Goal: Transaction & Acquisition: Obtain resource

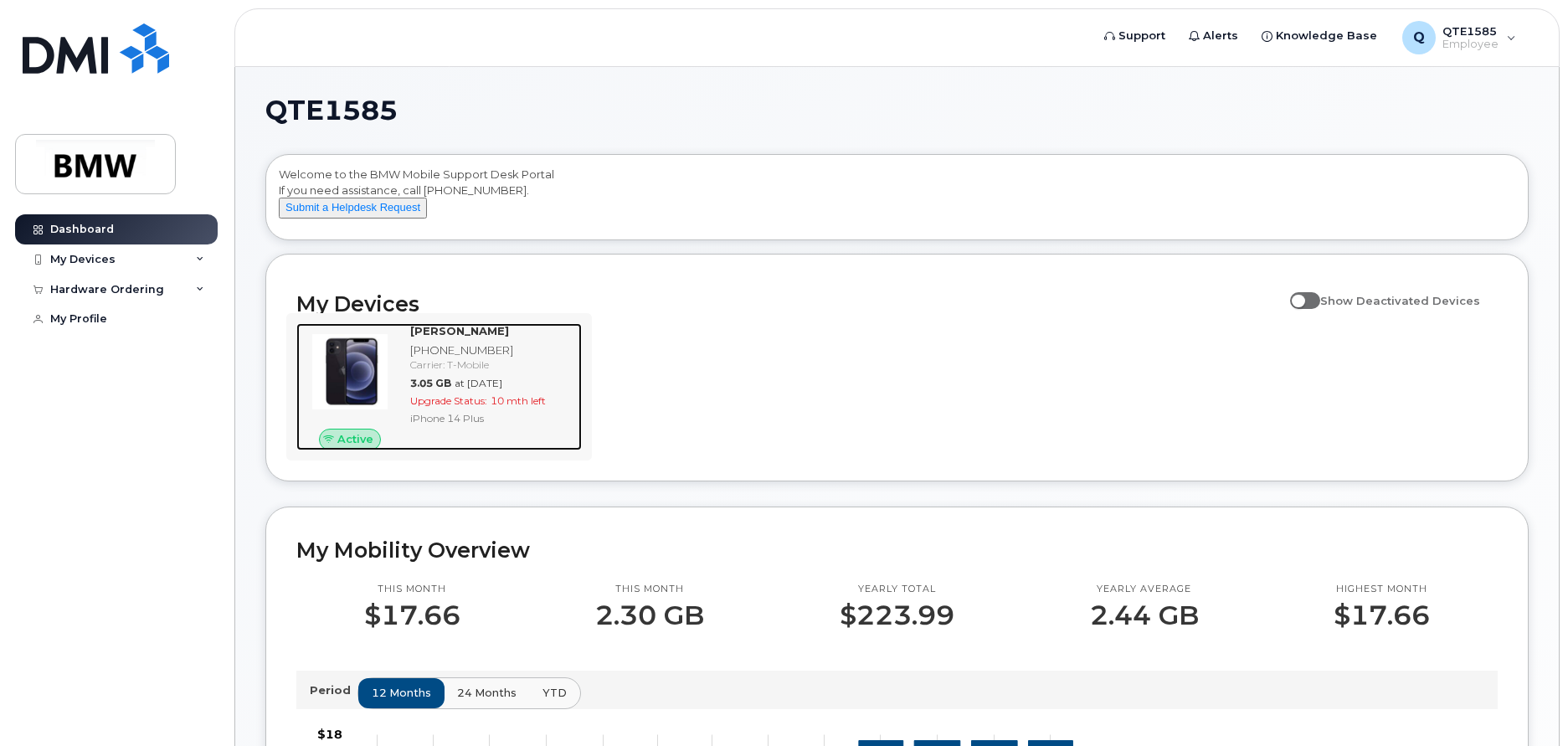
click at [456, 406] on span "Upgrade Status:" at bounding box center [449, 400] width 77 height 13
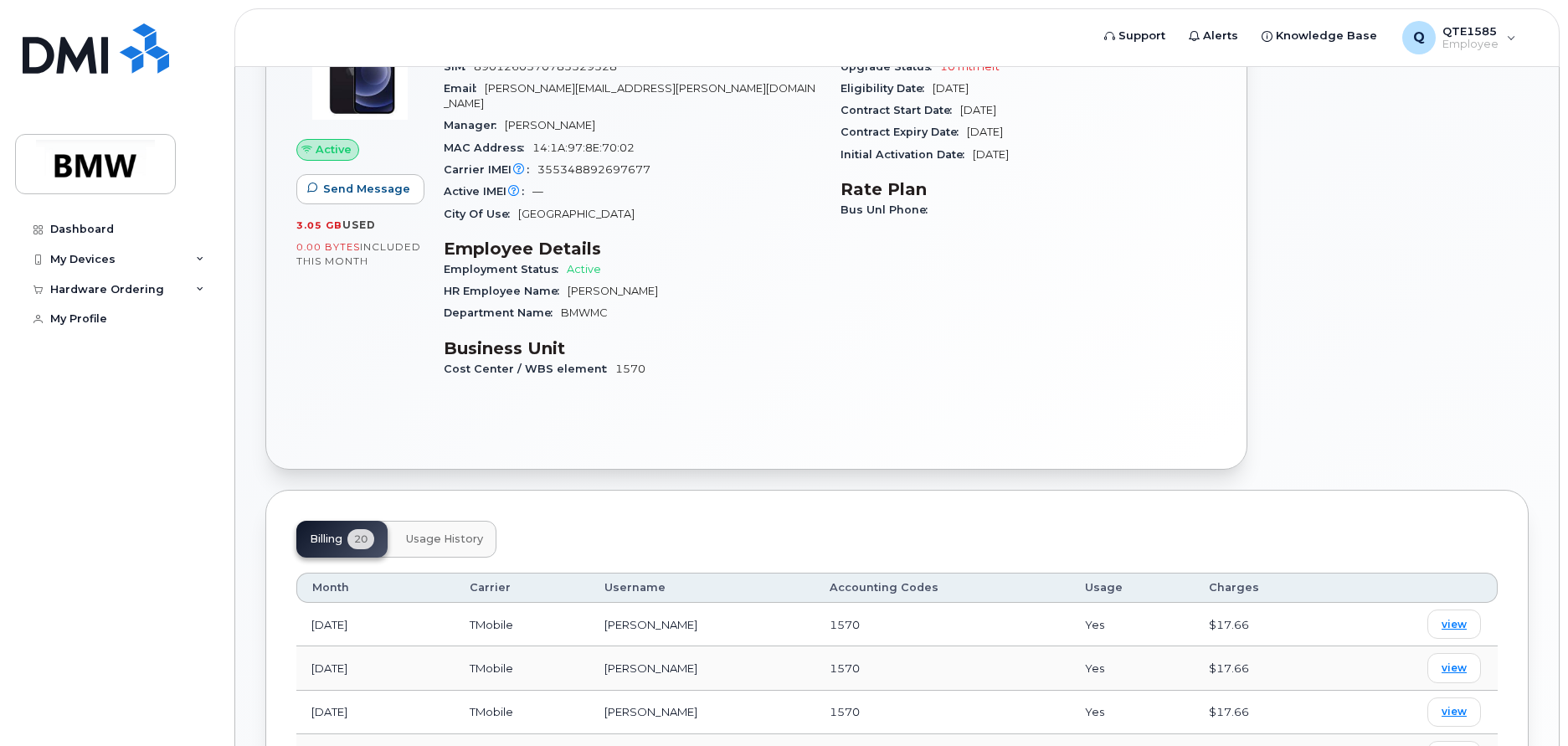
scroll to position [191, 0]
click at [147, 292] on div "Hardware Ordering" at bounding box center [107, 290] width 114 height 14
click at [103, 324] on div "New Order" at bounding box center [89, 319] width 64 height 15
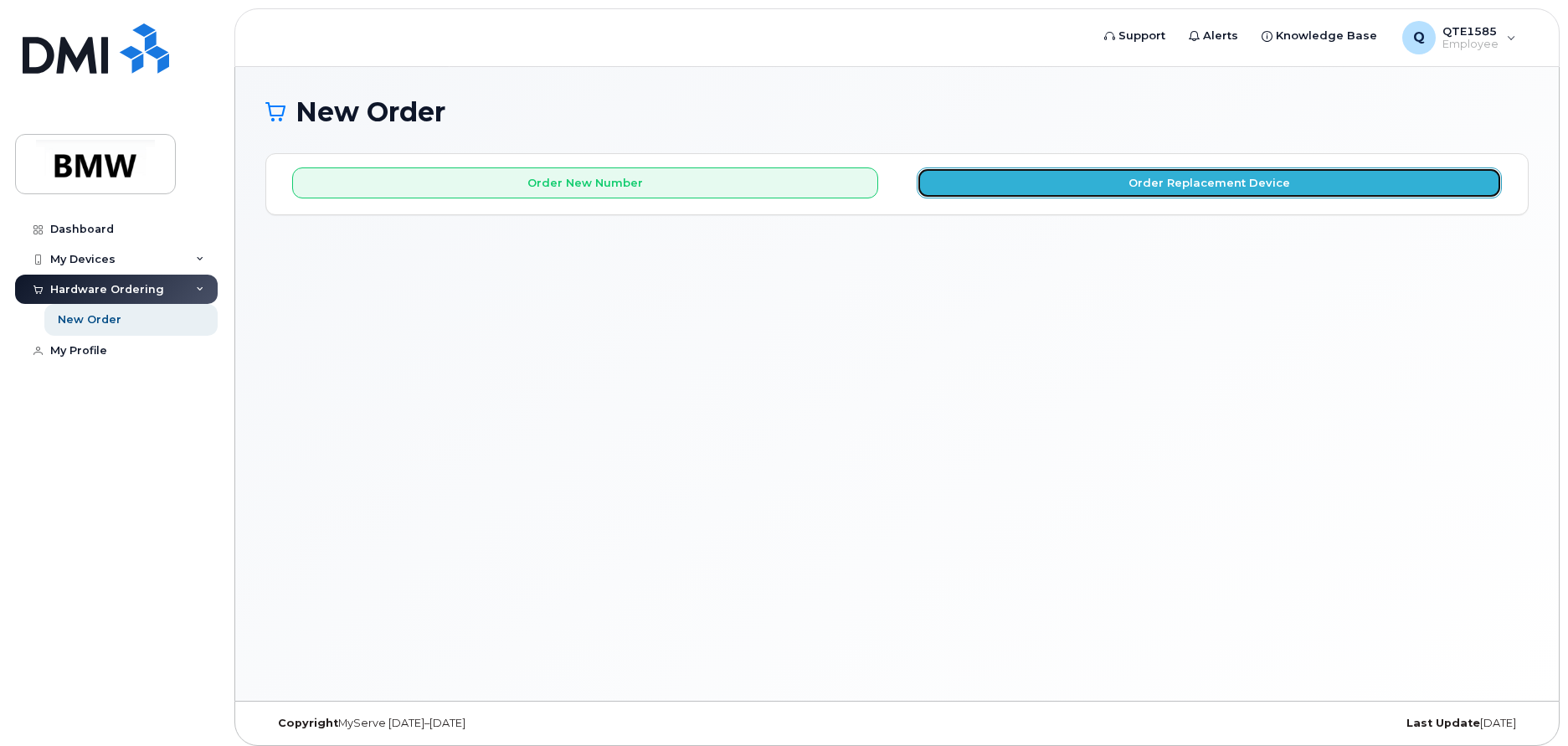
click at [1298, 187] on button "Order Replacement Device" at bounding box center [1210, 183] width 586 height 31
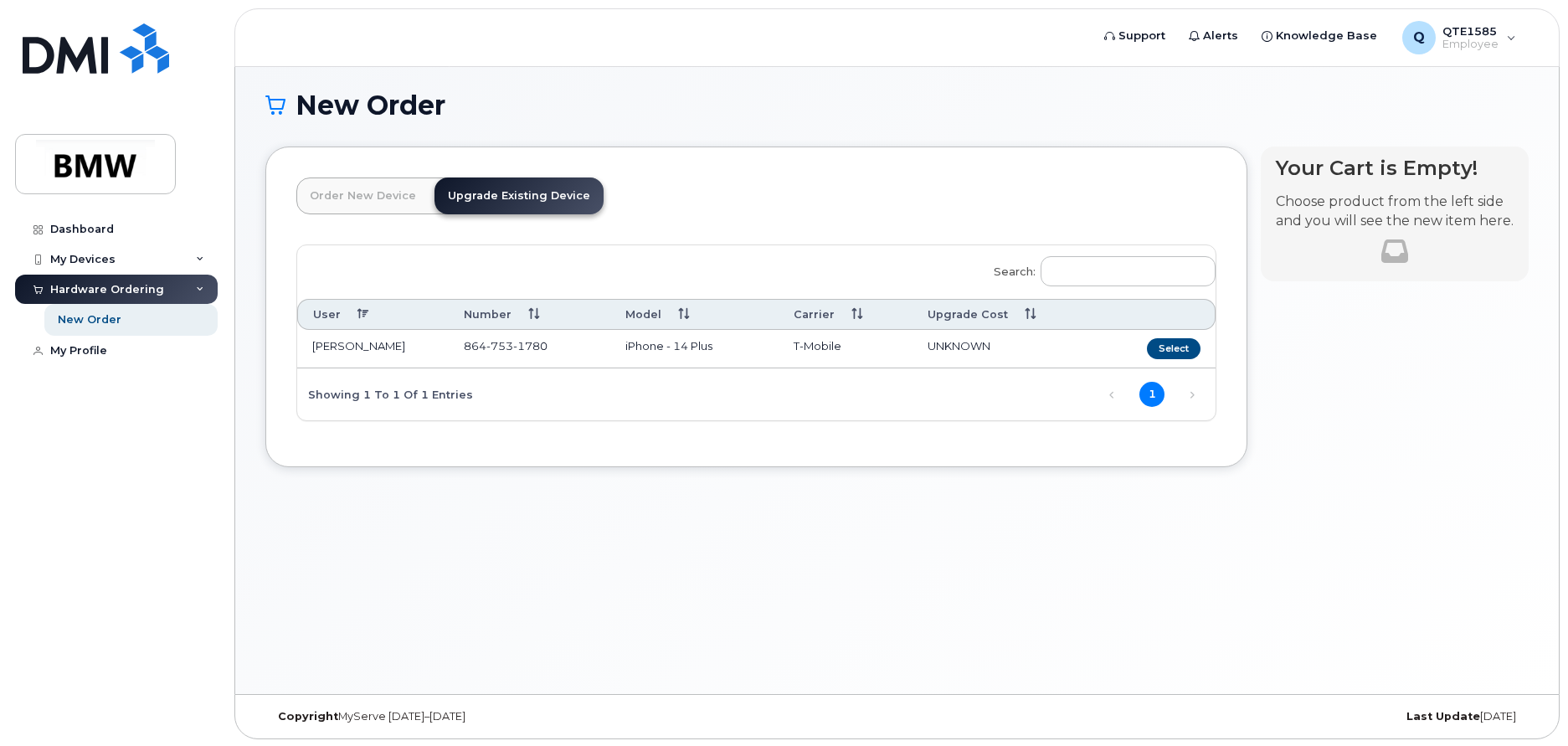
scroll to position [9, 0]
click at [1168, 348] on button "Select" at bounding box center [1173, 347] width 54 height 21
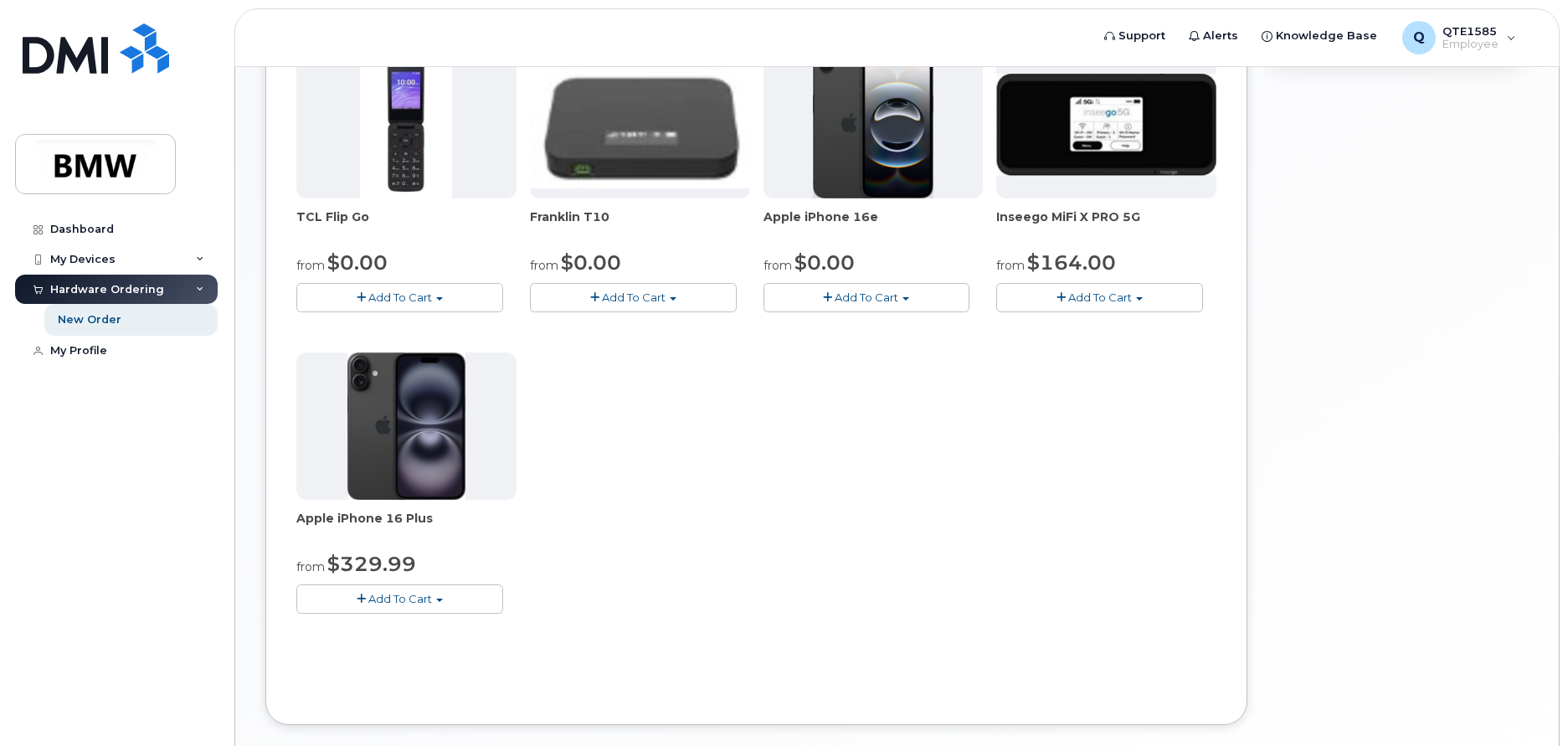
scroll to position [406, 0]
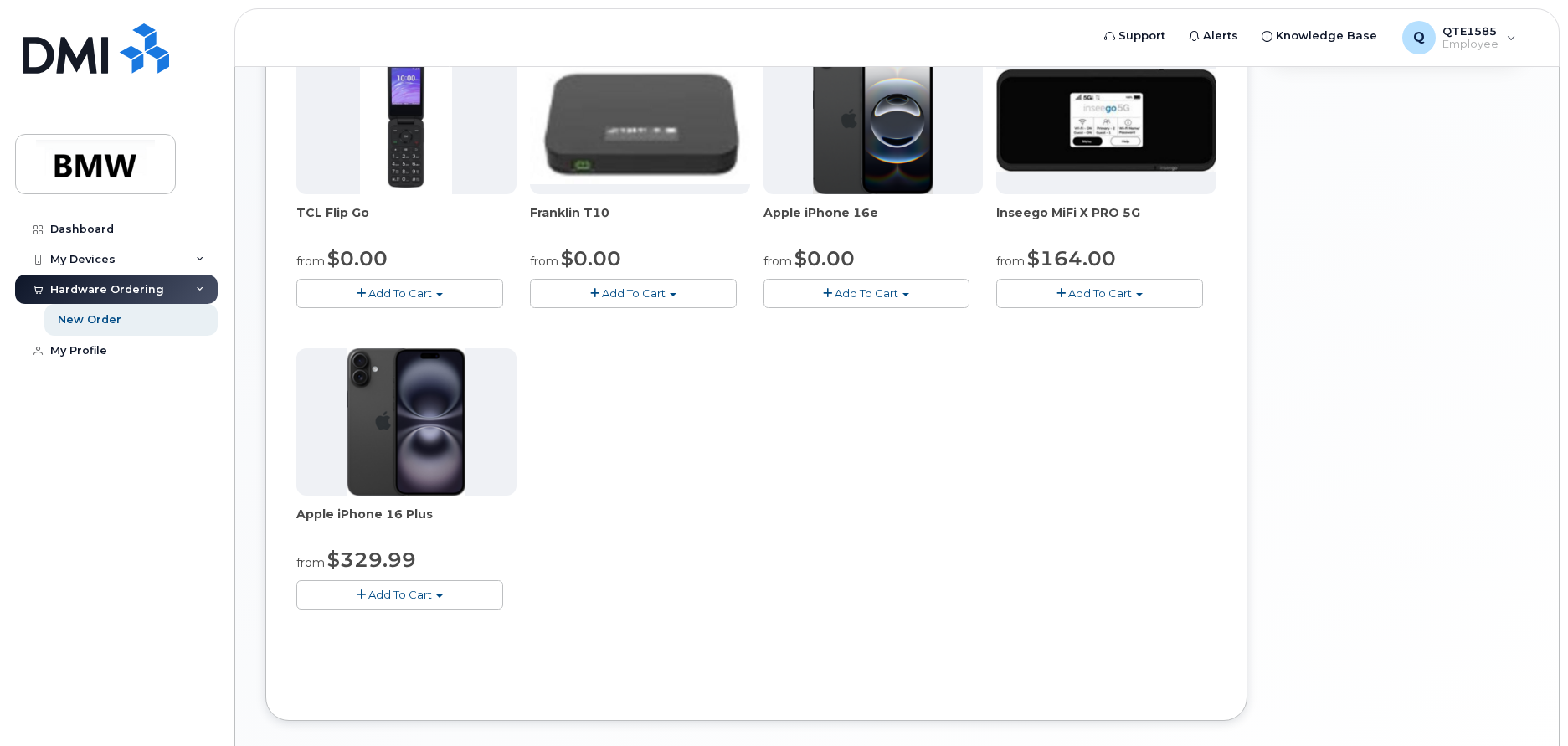
click at [443, 509] on span "Apple iPhone 16 Plus" at bounding box center [406, 522] width 220 height 33
click at [436, 522] on span "Apple iPhone 16 Plus" at bounding box center [406, 522] width 220 height 33
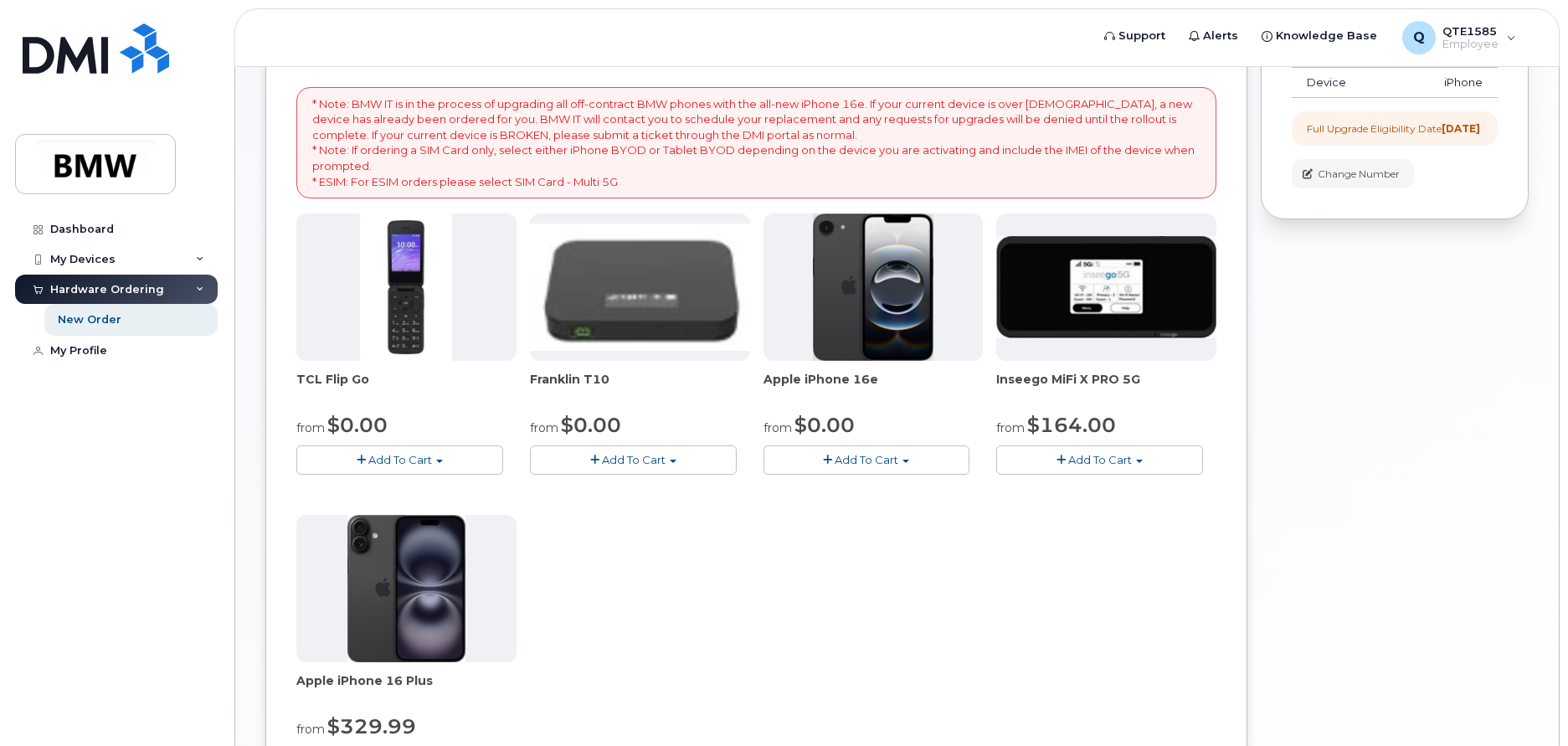
scroll to position [239, 0]
click at [833, 350] on img at bounding box center [873, 288] width 120 height 147
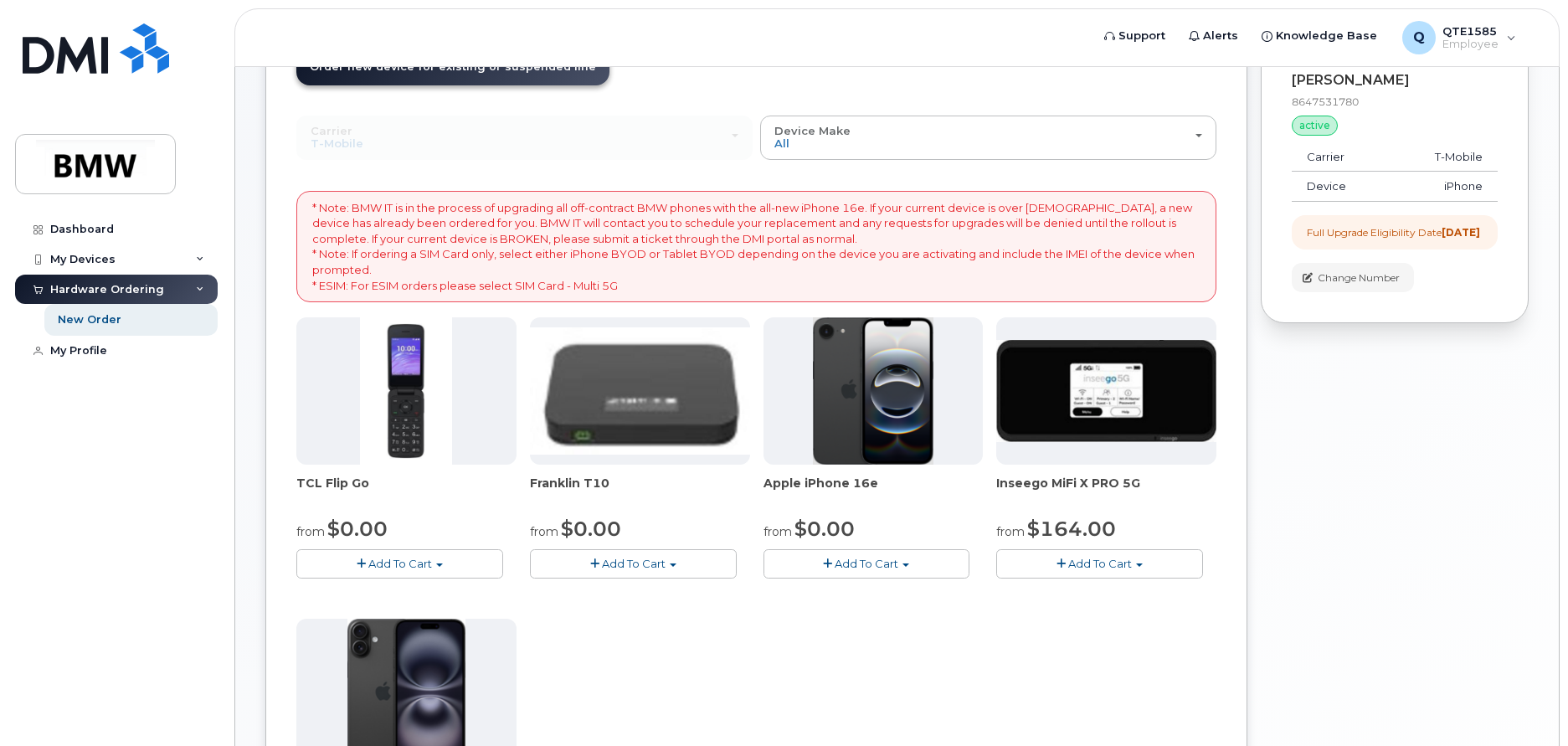
scroll to position [251, 0]
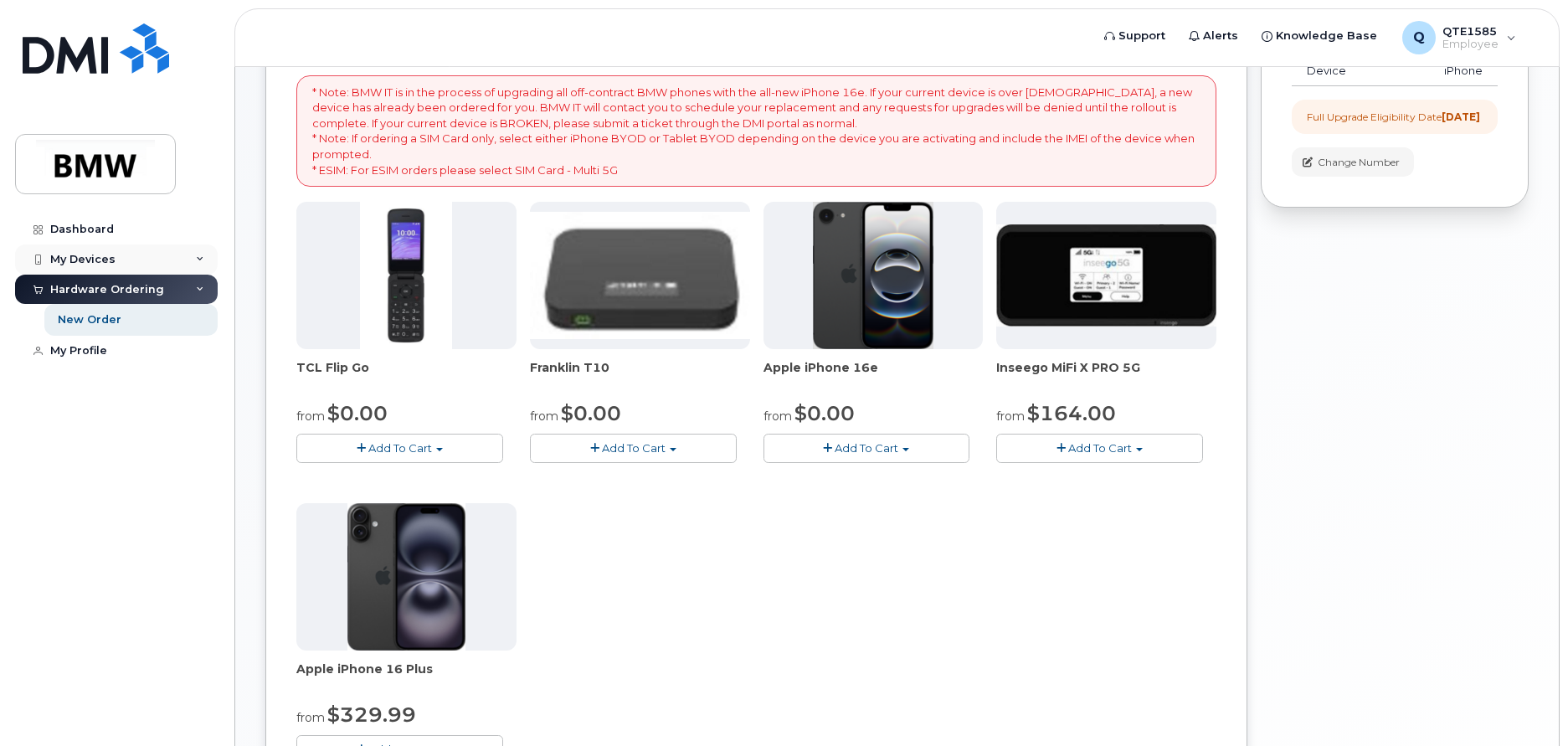
click at [90, 261] on div "My Devices" at bounding box center [82, 259] width 66 height 14
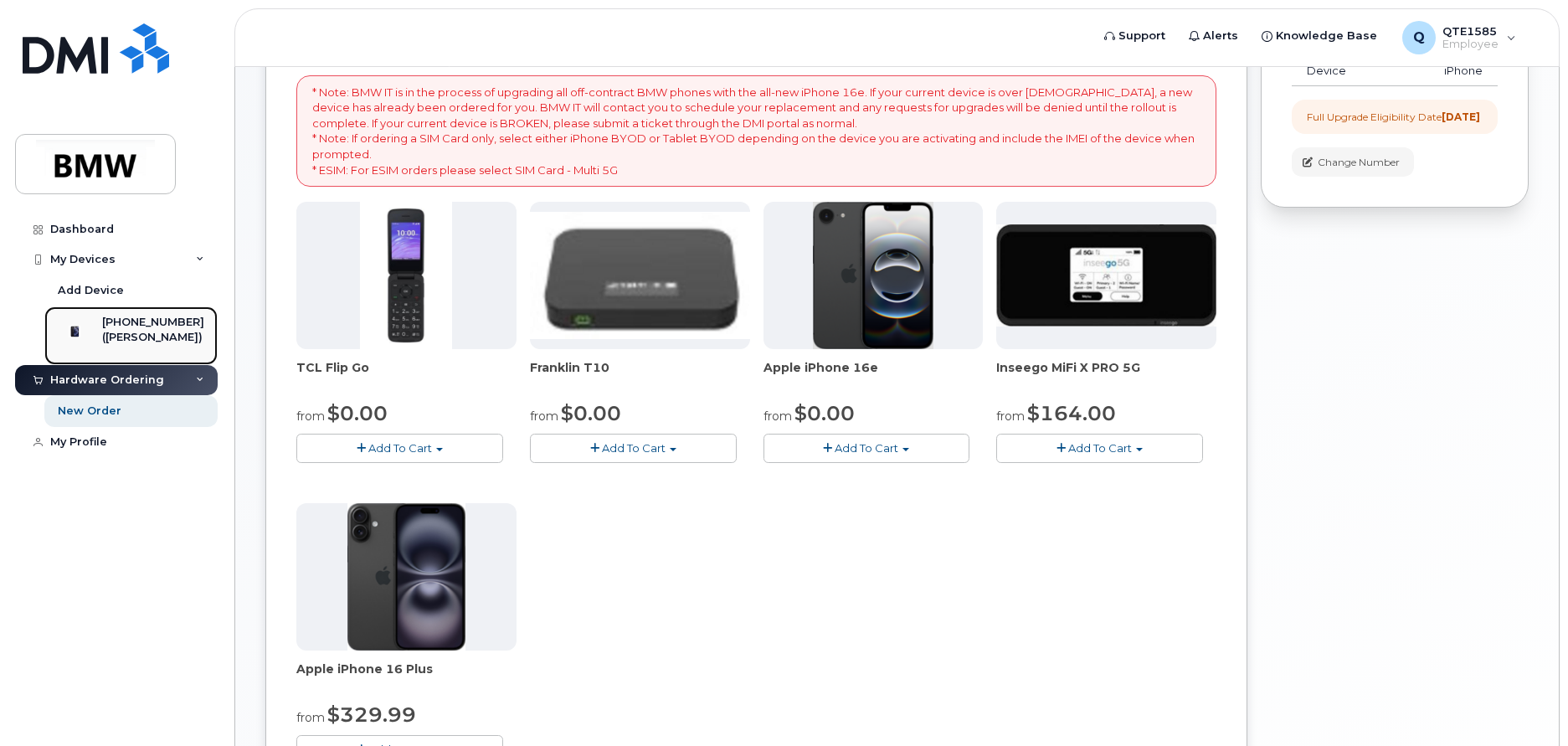
click at [124, 313] on link "864-753-1780 (Joe Augustine)" at bounding box center [130, 336] width 173 height 59
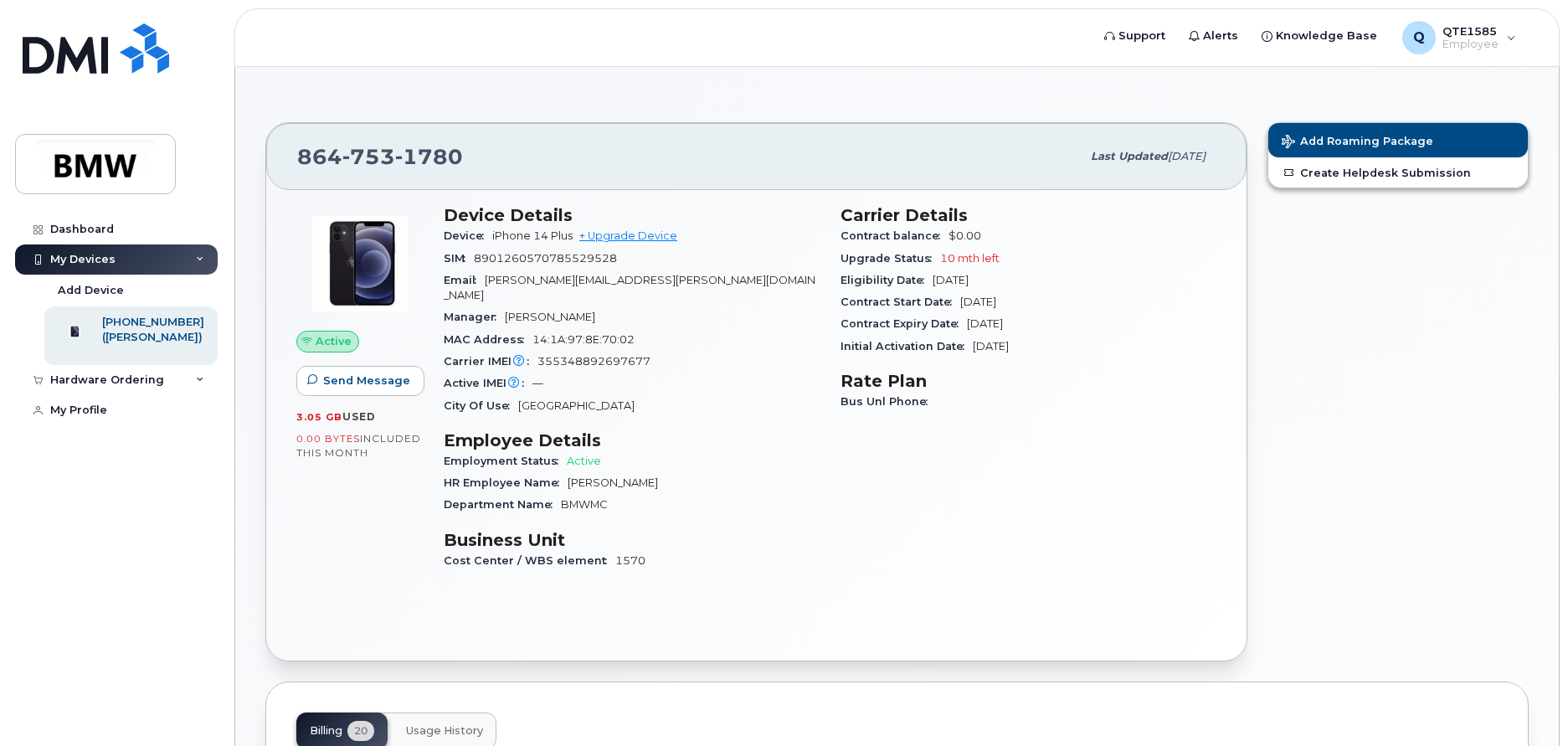
drag, startPoint x: 1052, startPoint y: 343, endPoint x: 851, endPoint y: 343, distance: 201.0
click at [851, 343] on div "Initial Activation Date Jun 08, 2022" at bounding box center [1028, 347] width 377 height 22
click at [822, 343] on div "Device Details Device iPhone 14 Plus + Upgrade Device SIM 8901260570785529528 E…" at bounding box center [632, 395] width 397 height 400
click at [986, 229] on div "Contract balance $0.00" at bounding box center [1028, 236] width 377 height 22
